Goal: Task Accomplishment & Management: Use online tool/utility

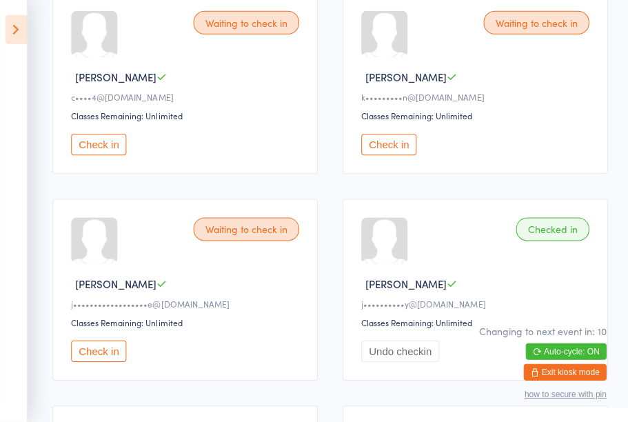
click at [13, 30] on icon at bounding box center [16, 30] width 21 height 29
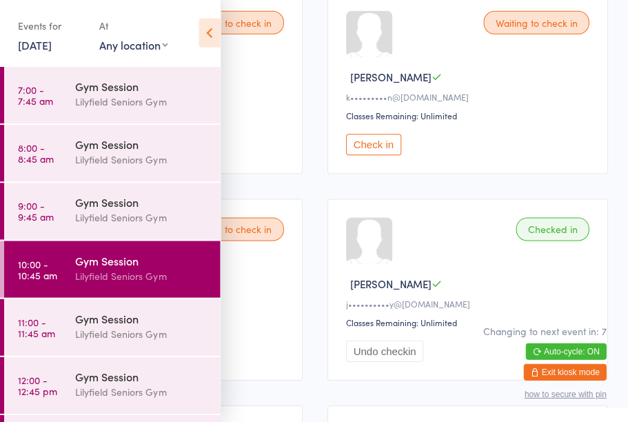
click at [209, 33] on icon at bounding box center [209, 33] width 21 height 29
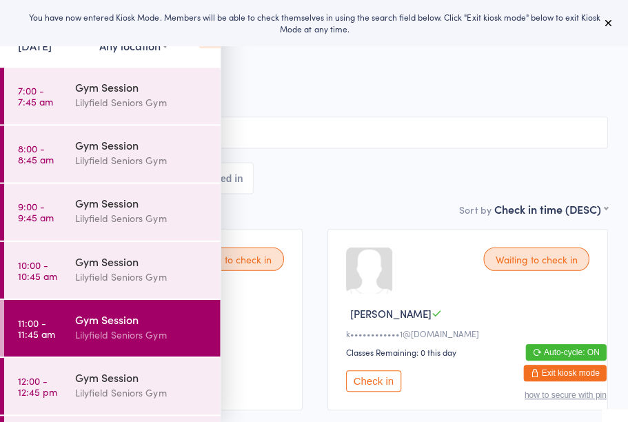
click at [323, 90] on span "Lilyfield Seniors Gym" at bounding box center [303, 85] width 564 height 14
click at [215, 53] on div "Events for 14 Aug, 2025 14 Aug, 2025 August 2025 Sun Mon Tue Wed Thu Fri Sat 31…" at bounding box center [110, 35] width 220 height 70
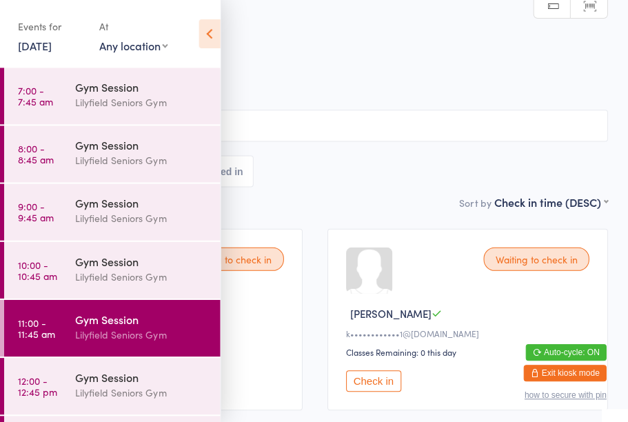
click at [210, 34] on icon at bounding box center [209, 33] width 21 height 29
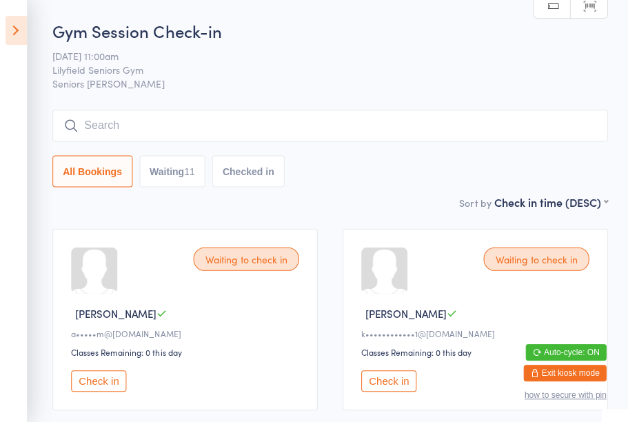
click at [183, 175] on button "Waiting 11" at bounding box center [172, 171] width 66 height 32
select select "0"
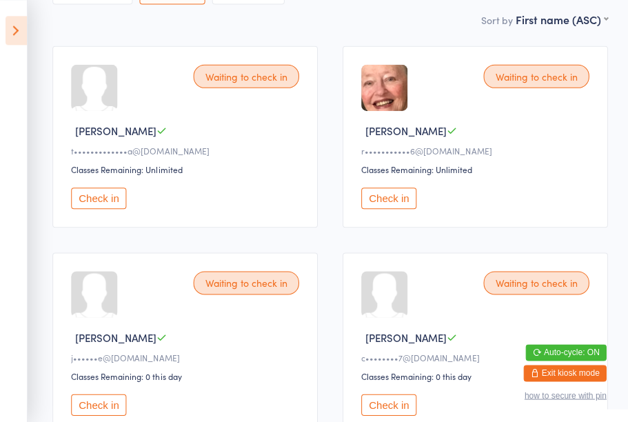
scroll to position [183, 0]
click at [88, 414] on button "Check in" at bounding box center [98, 403] width 55 height 21
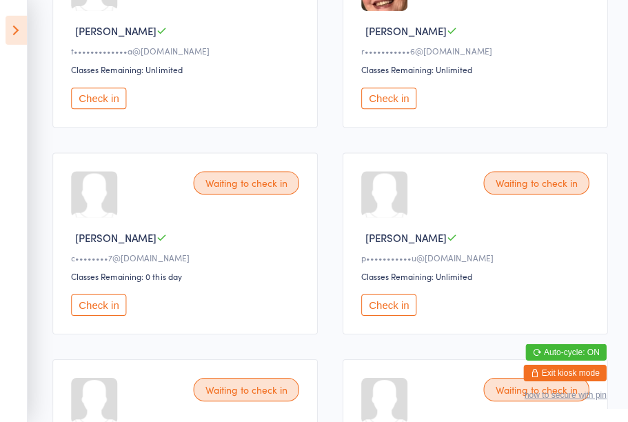
scroll to position [282, 0]
click at [105, 315] on button "Check in" at bounding box center [98, 304] width 55 height 21
click at [393, 315] on button "Check in" at bounding box center [388, 304] width 55 height 21
click at [98, 102] on button "Check in" at bounding box center [98, 98] width 55 height 21
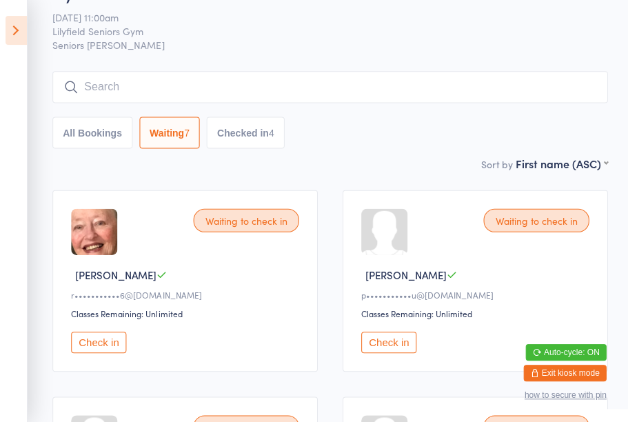
scroll to position [0, 0]
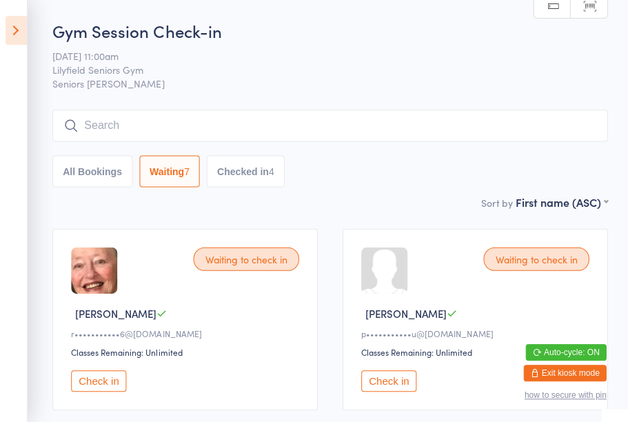
click at [125, 119] on input "search" at bounding box center [329, 126] width 554 height 32
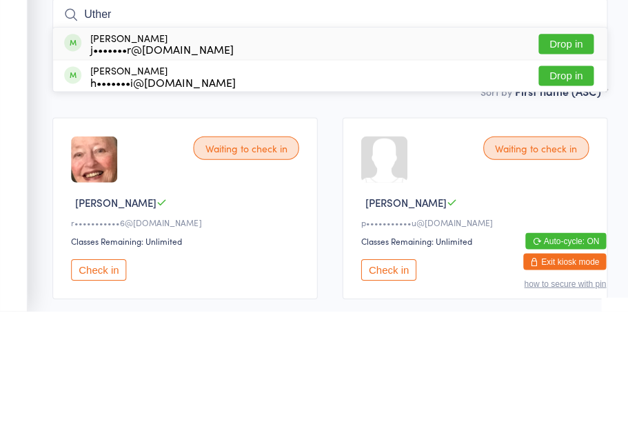
type input "Uther"
click at [579, 145] on button "Drop in" at bounding box center [565, 155] width 55 height 20
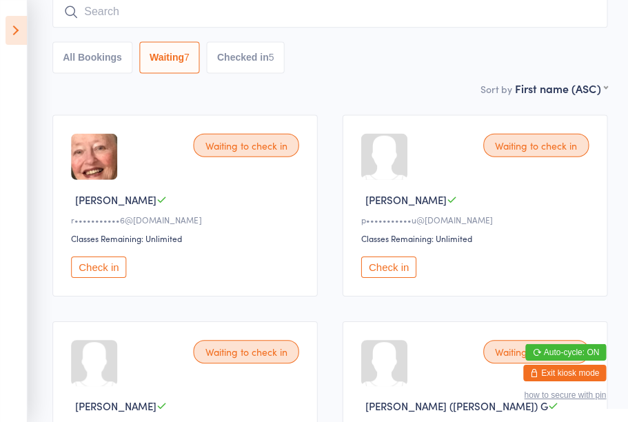
scroll to position [112, 0]
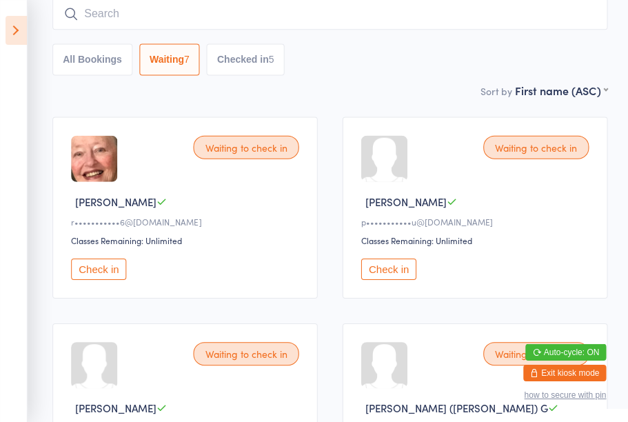
click at [243, 70] on button "Checked in 5" at bounding box center [245, 59] width 78 height 32
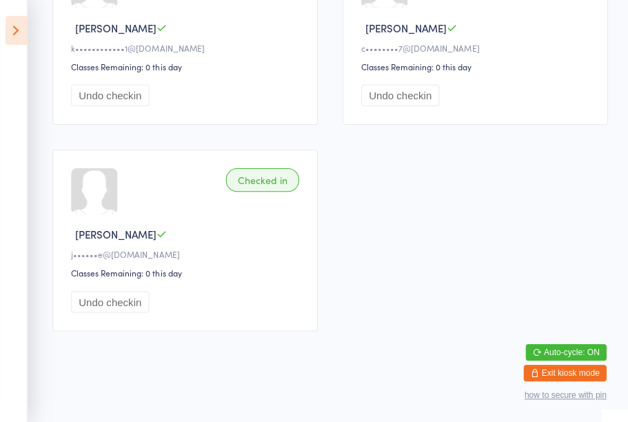
scroll to position [492, 0]
